Goal: Transaction & Acquisition: Download file/media

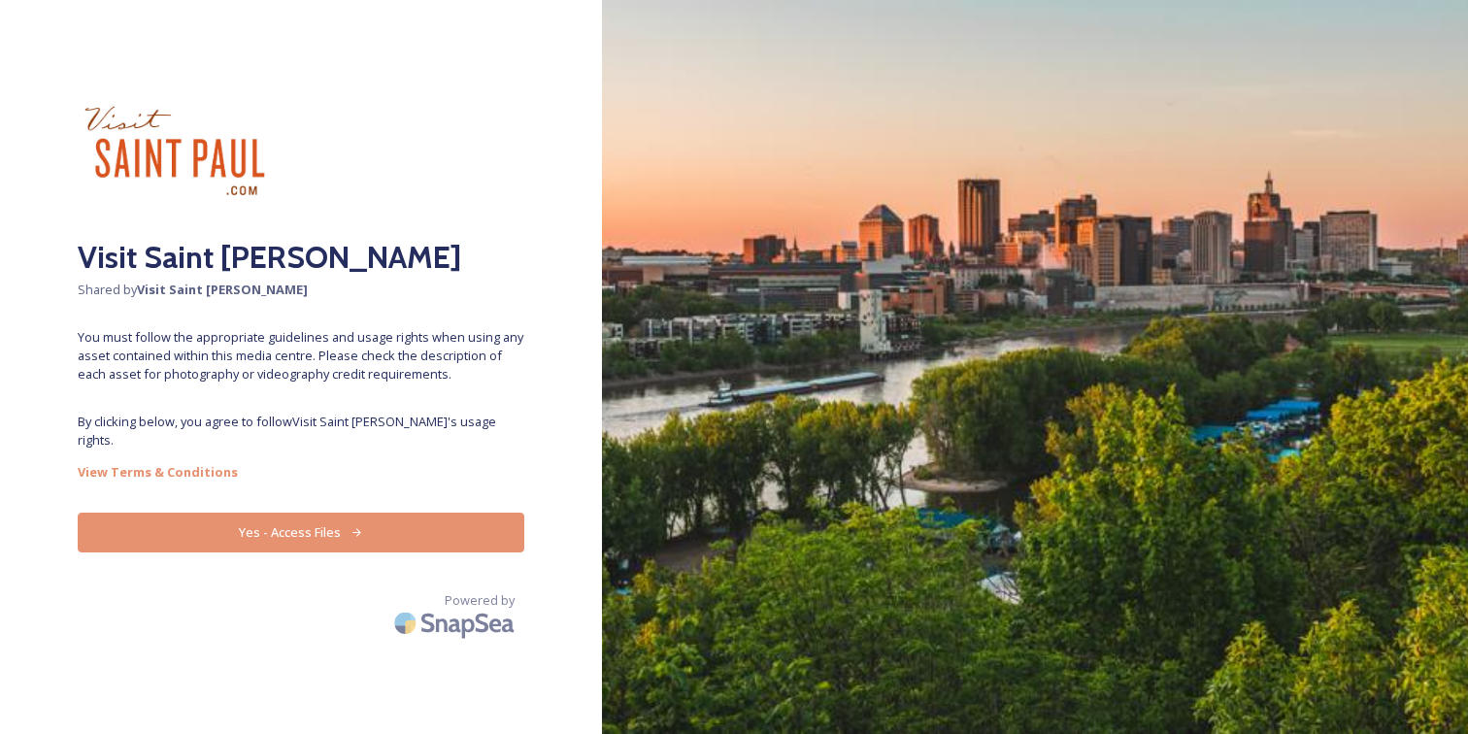
click at [374, 520] on button "Yes - Access Files" at bounding box center [301, 533] width 447 height 40
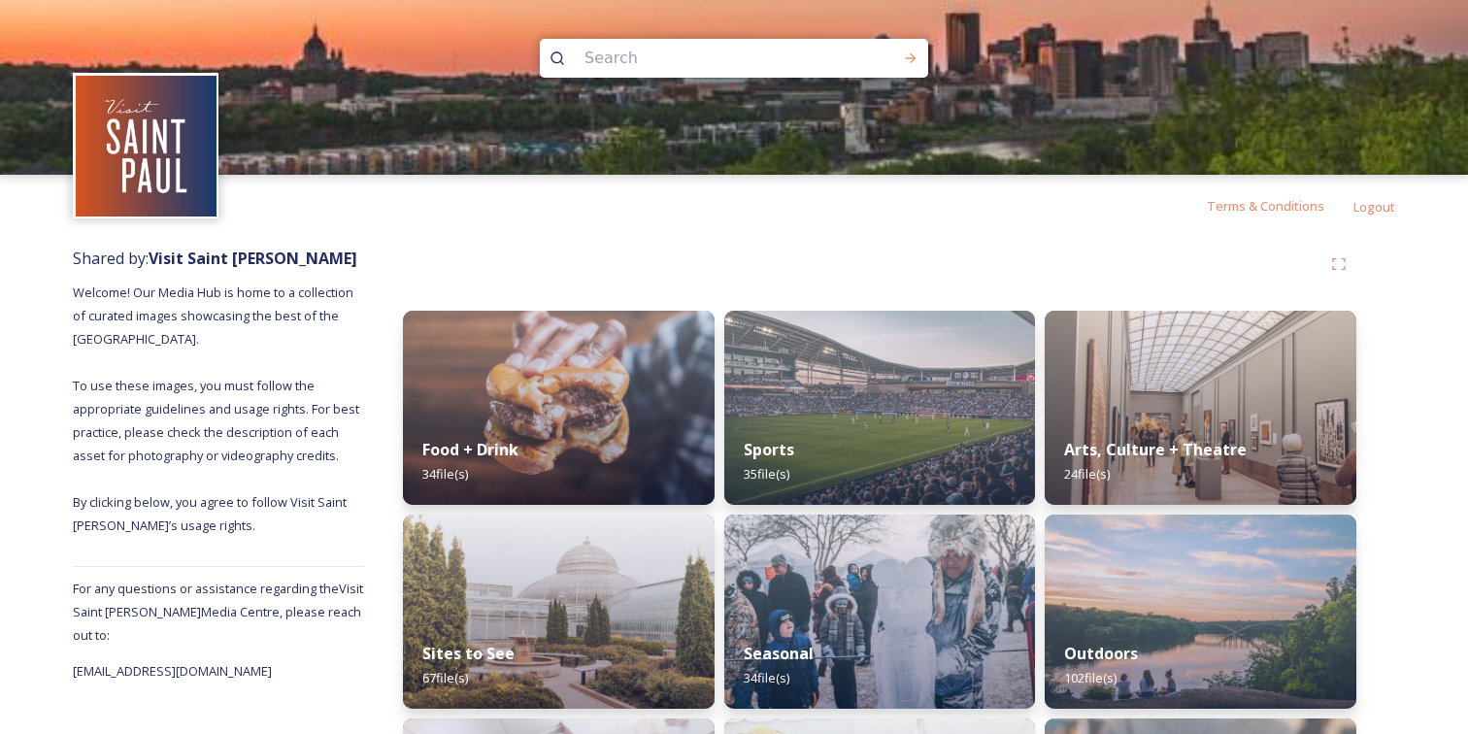
click at [685, 80] on img at bounding box center [734, 87] width 1468 height 175
click at [684, 67] on input at bounding box center [708, 58] width 266 height 43
type input "forepaugh's"
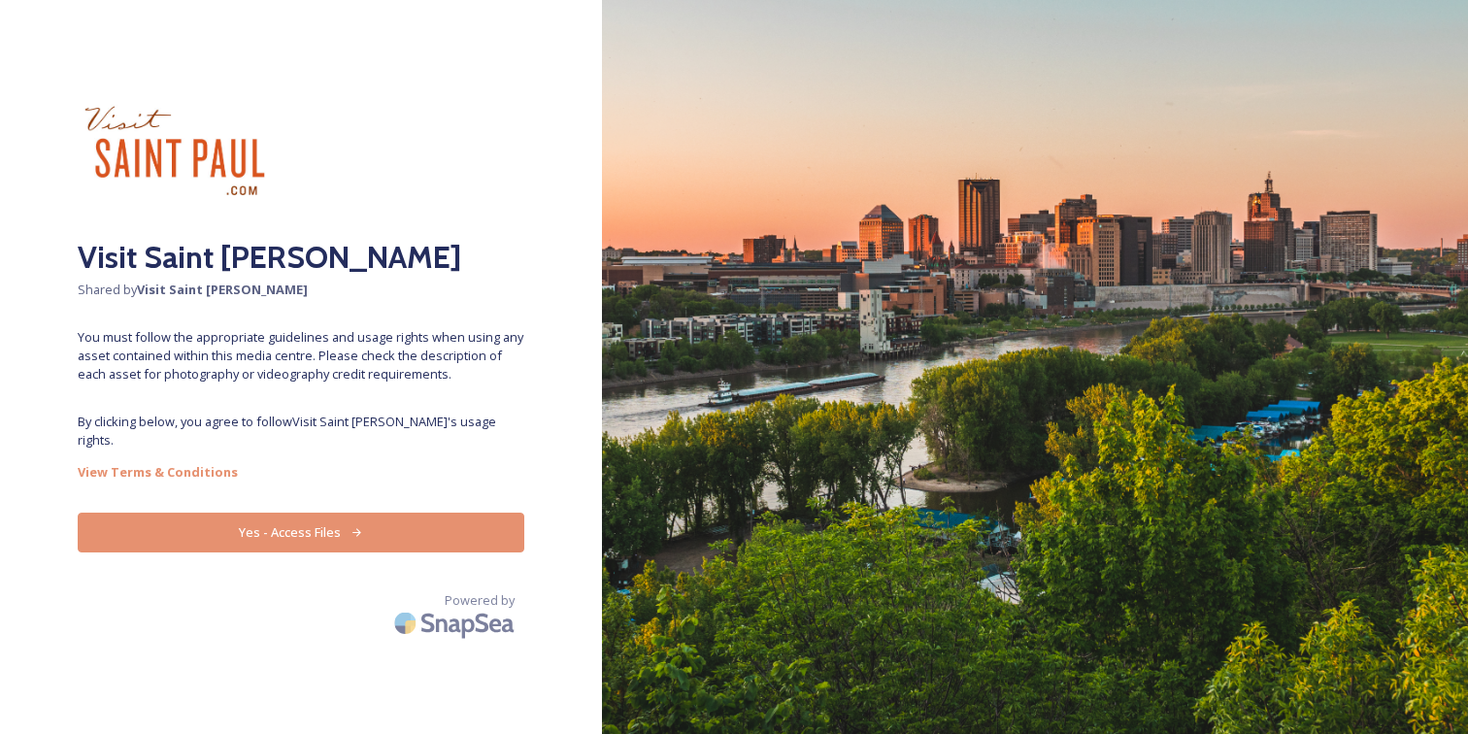
click at [338, 513] on button "Yes - Access Files" at bounding box center [301, 533] width 447 height 40
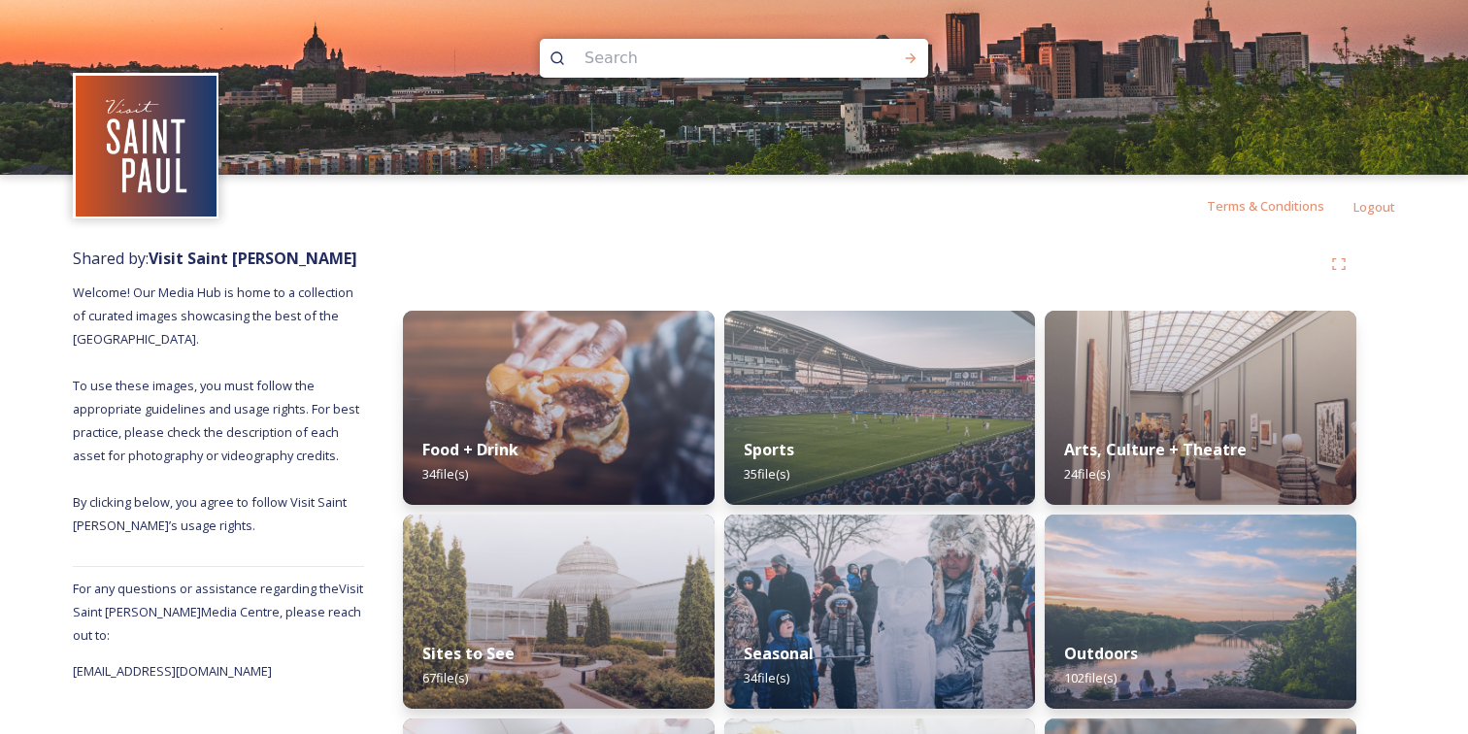
click at [638, 61] on input at bounding box center [708, 58] width 266 height 43
type input "wabasha street caves"
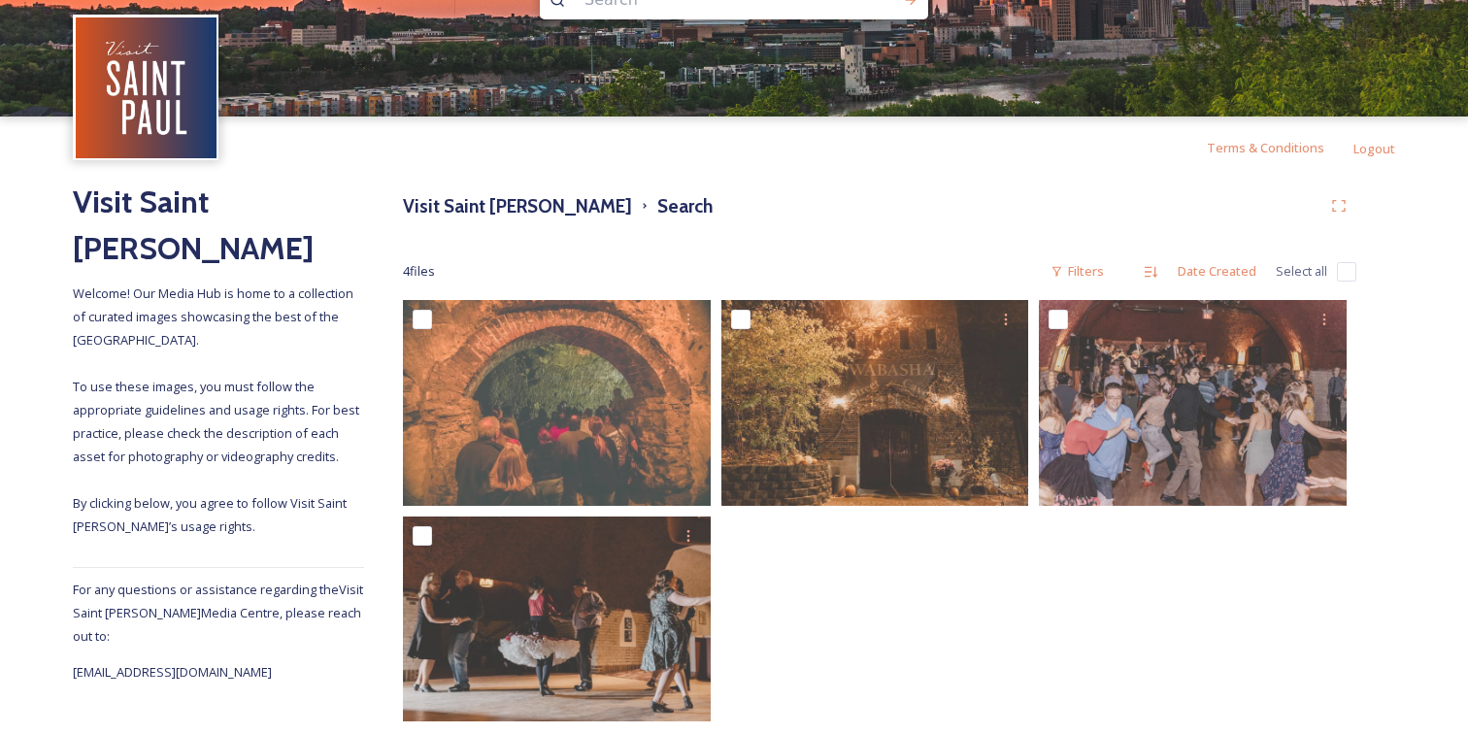
scroll to position [59, 0]
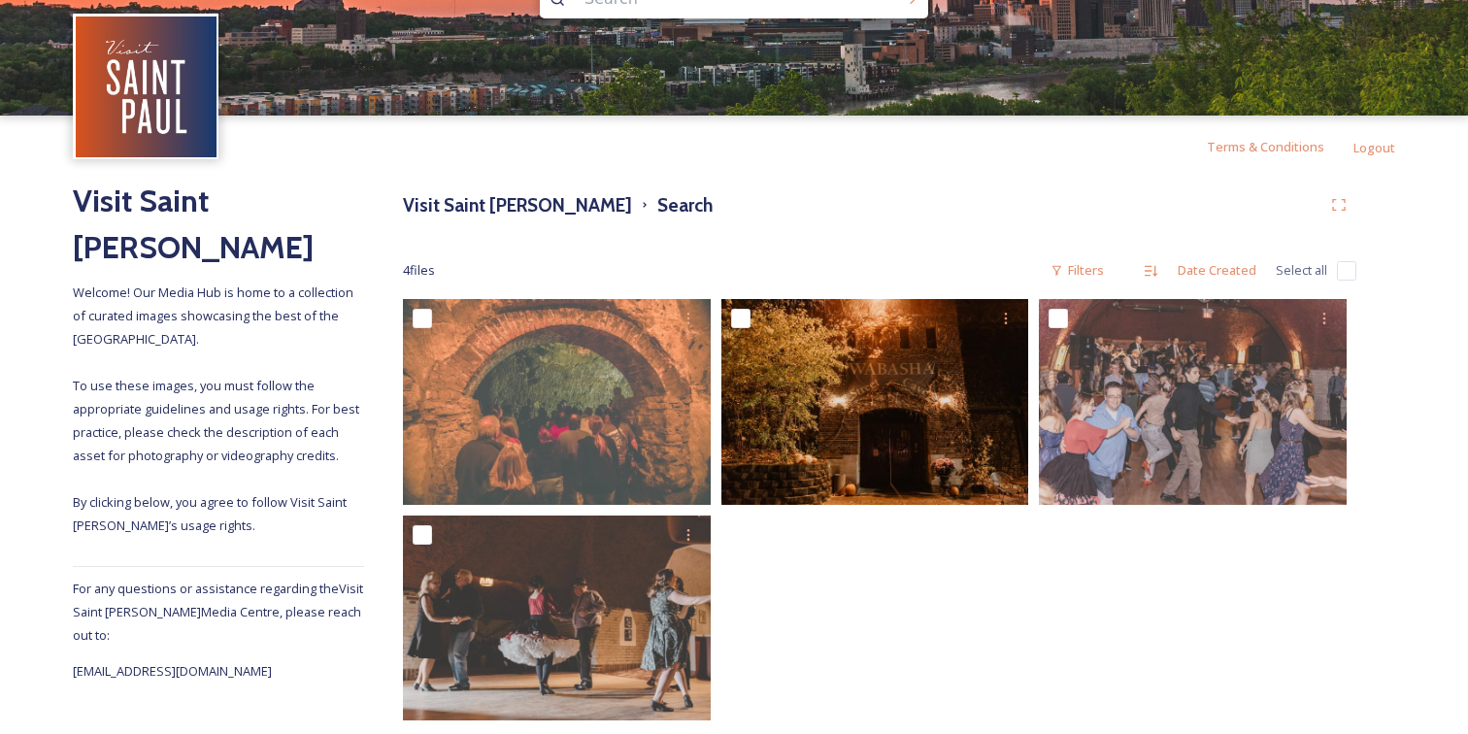
click at [831, 442] on img at bounding box center [875, 401] width 308 height 205
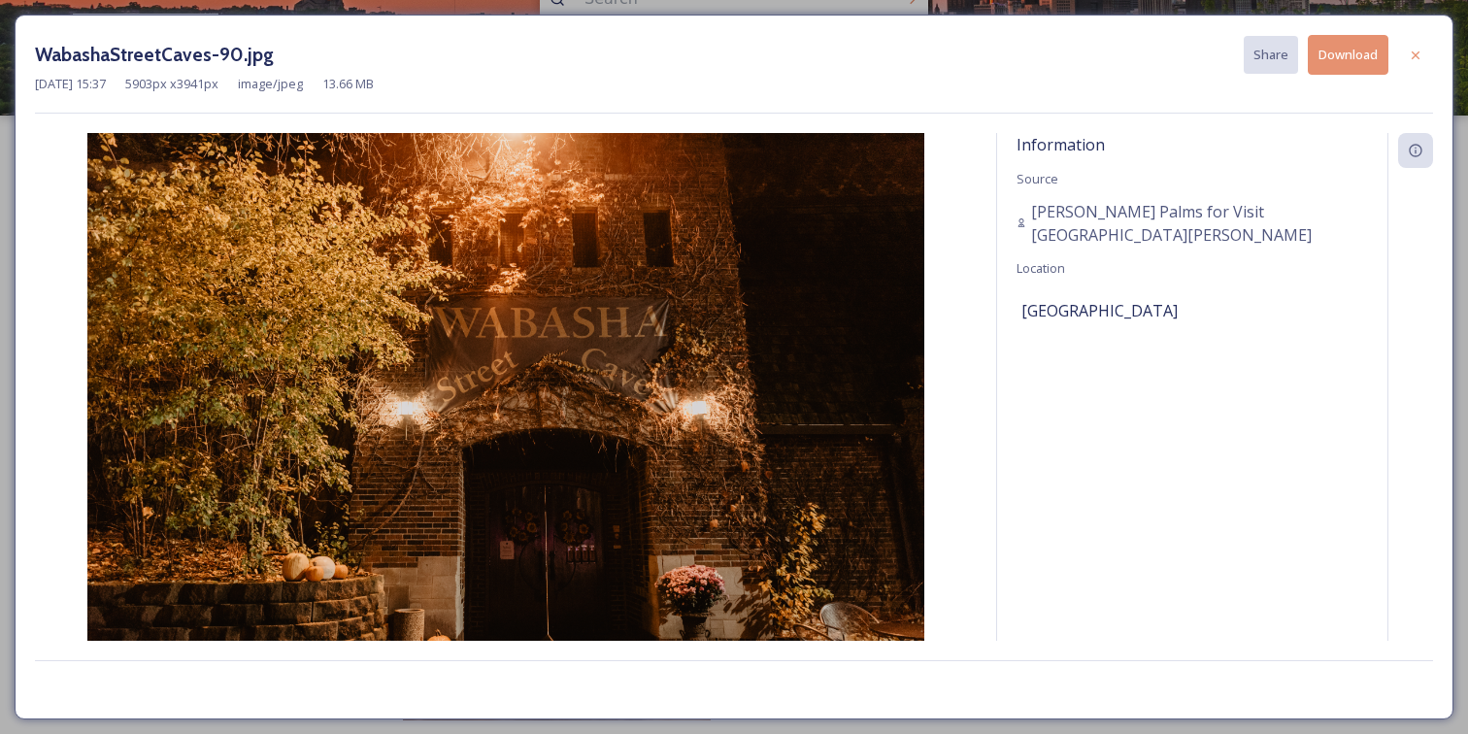
click at [1368, 52] on button "Download" at bounding box center [1348, 55] width 81 height 40
click at [1410, 54] on icon at bounding box center [1416, 56] width 16 height 16
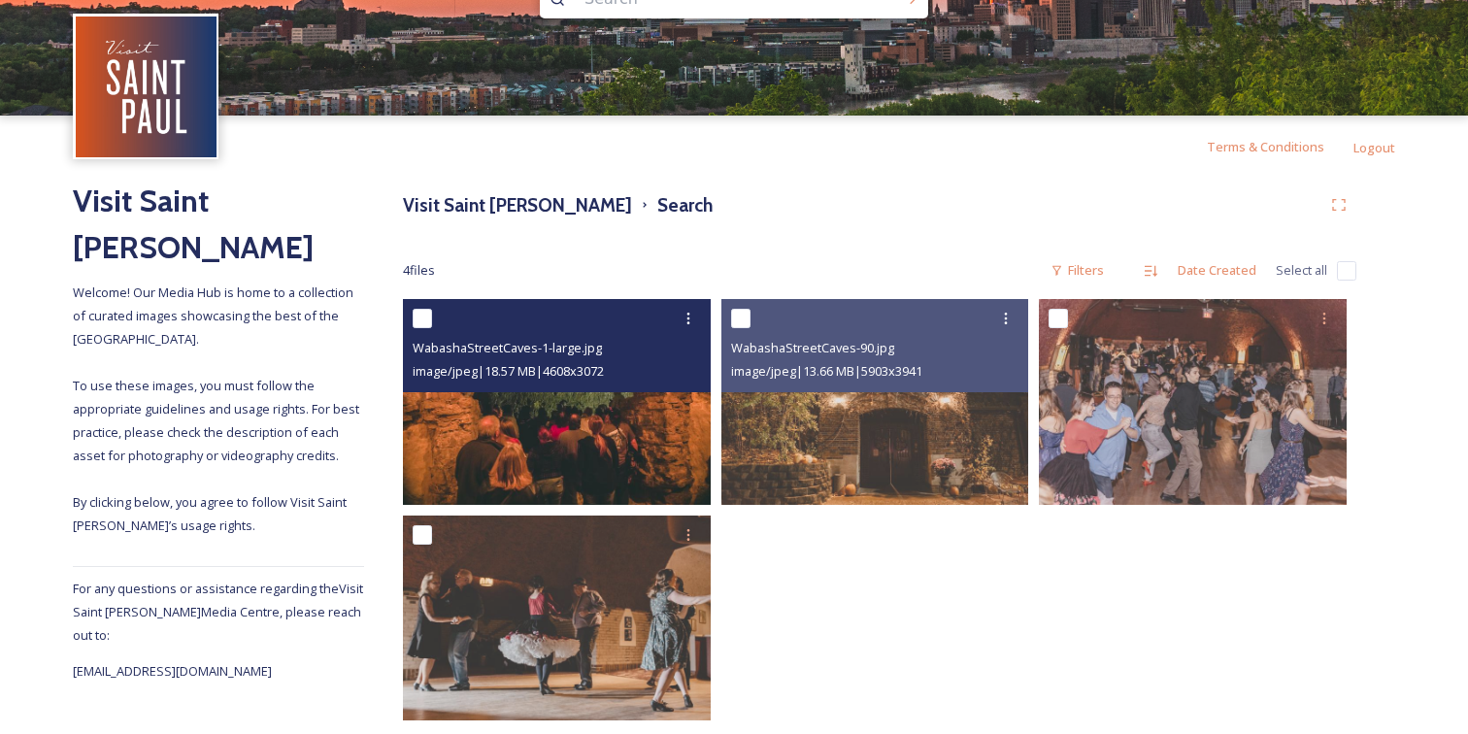
click at [606, 475] on img at bounding box center [557, 401] width 308 height 205
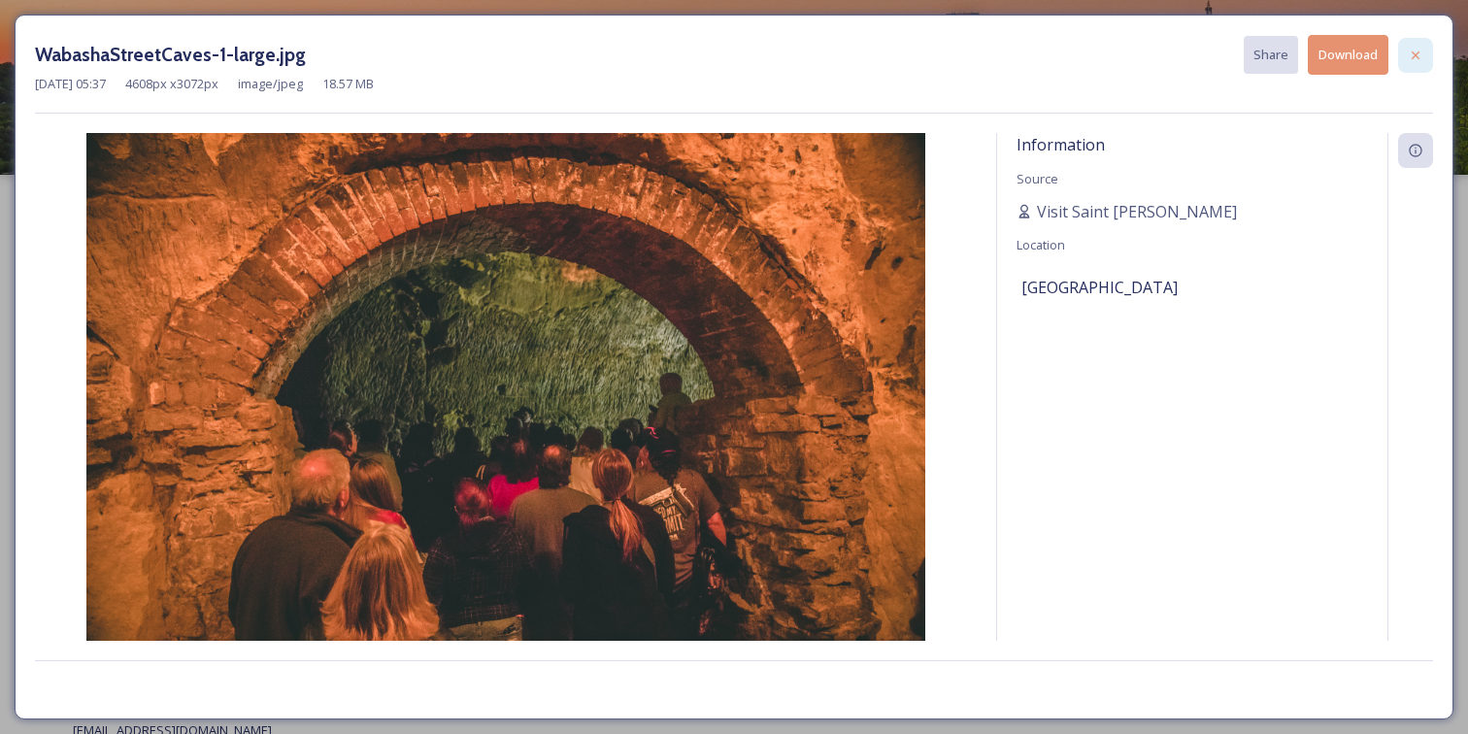
click at [1413, 48] on icon at bounding box center [1416, 56] width 16 height 16
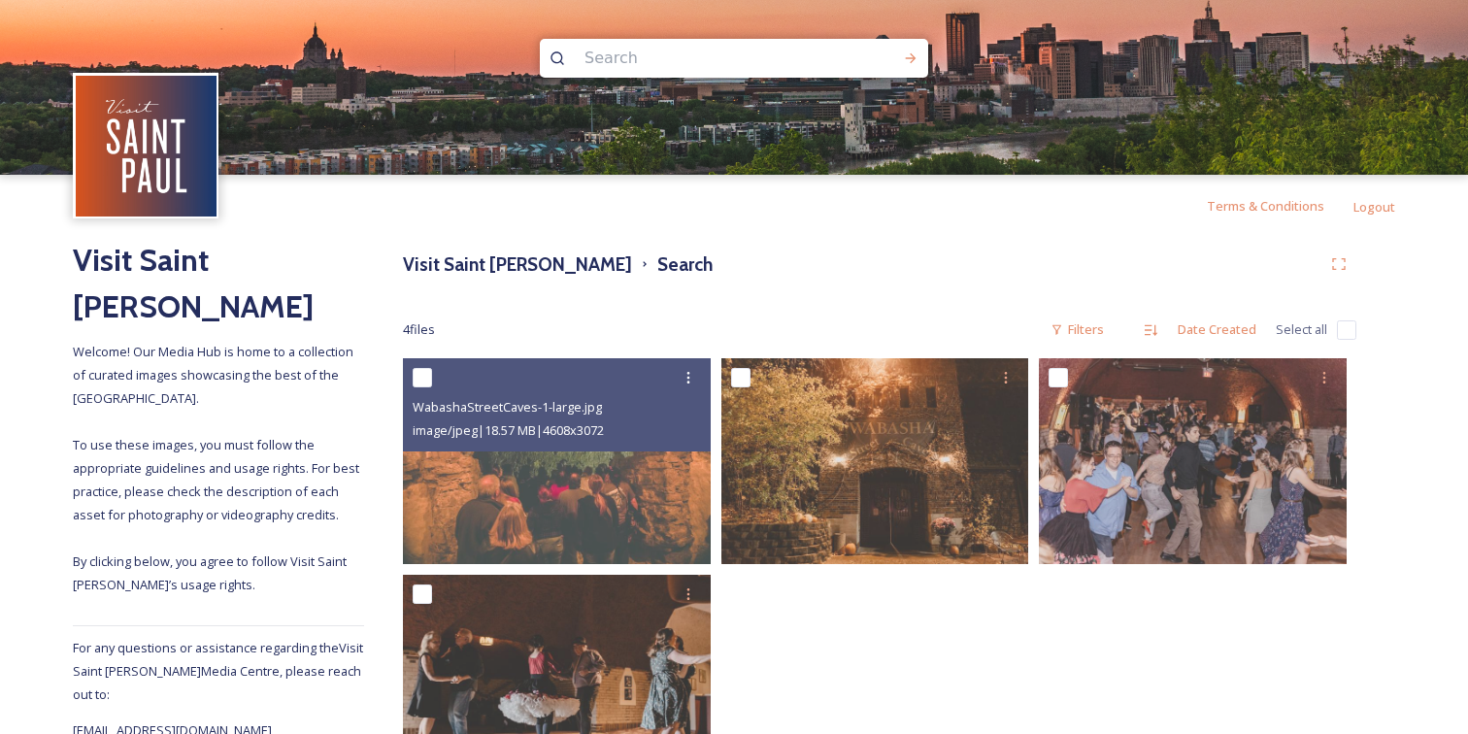
click at [645, 57] on input at bounding box center [708, 58] width 266 height 43
